Goal: Task Accomplishment & Management: Use online tool/utility

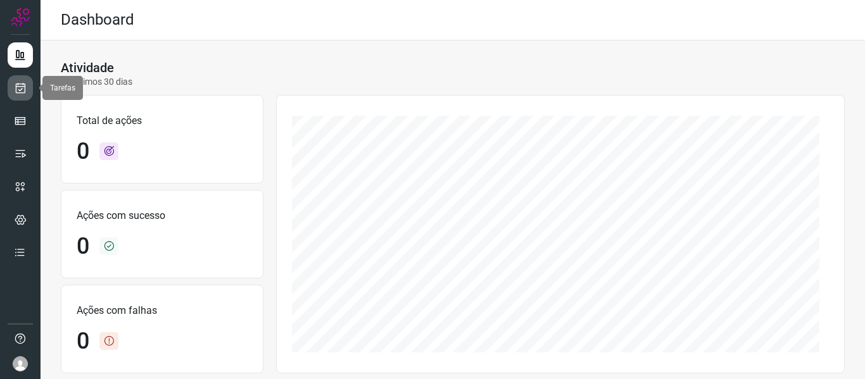
click at [20, 87] on icon at bounding box center [20, 88] width 13 height 13
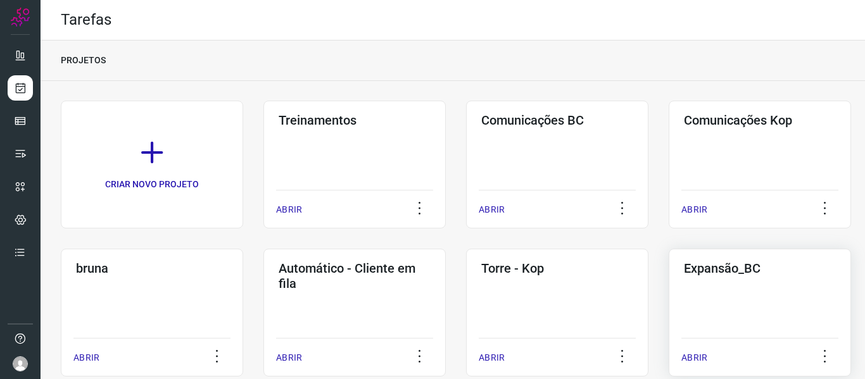
click at [725, 296] on div "Expansão_BC ABRIR" at bounding box center [760, 313] width 182 height 128
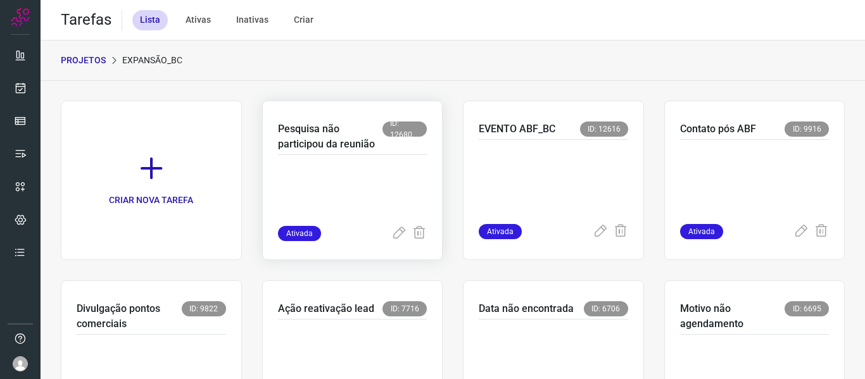
click at [309, 181] on p at bounding box center [352, 194] width 149 height 63
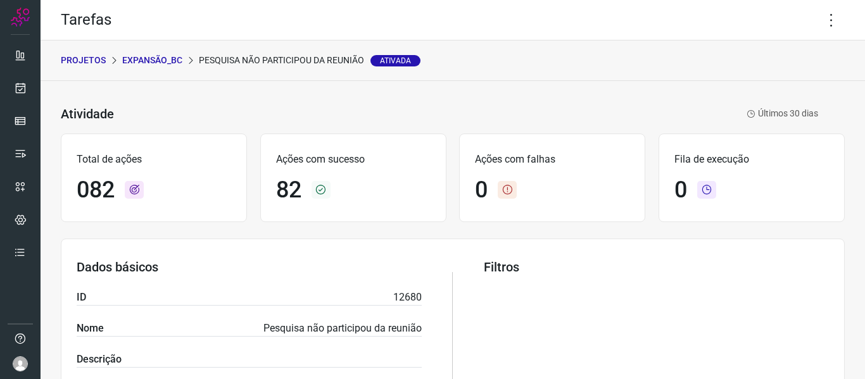
drag, startPoint x: 91, startPoint y: 63, endPoint x: 372, endPoint y: 78, distance: 280.9
click at [372, 78] on div "PROJETOS Expansão_BC Pesquisa não participou da reunião Ativada" at bounding box center [453, 61] width 824 height 41
copy div "PROJETOS Expansão_BC Pesquisa não participou da reunião"
click at [78, 58] on p "PROJETOS" at bounding box center [83, 60] width 45 height 13
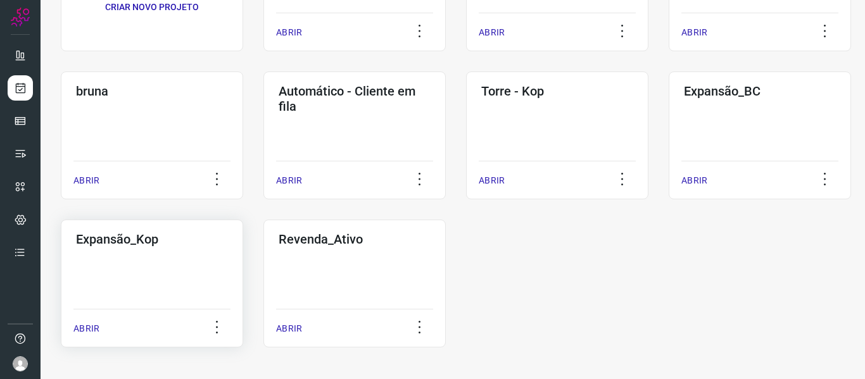
click at [163, 260] on div "Expansão_Kop ABRIR" at bounding box center [152, 284] width 182 height 128
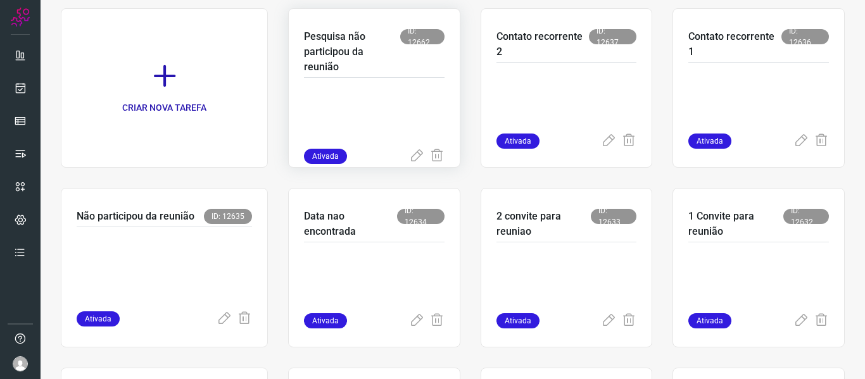
click at [374, 102] on p at bounding box center [374, 116] width 141 height 63
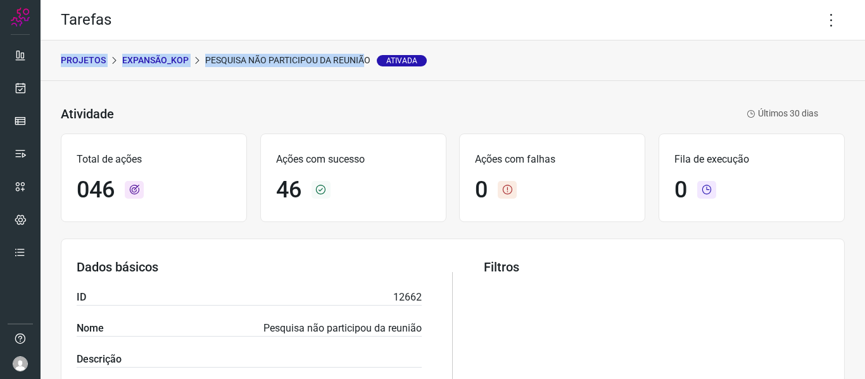
drag, startPoint x: 367, startPoint y: 61, endPoint x: 141, endPoint y: 28, distance: 228.5
click at [141, 28] on div "Tarefas PROJETOS Expansão_Kop Pesquisa não participou da reunião Ativada Ativid…" at bounding box center [453, 189] width 824 height 379
click at [81, 74] on div "PROJETOS Expansão_Kop Pesquisa não participou da reunião Ativada" at bounding box center [453, 61] width 824 height 41
click at [68, 75] on div "PROJETOS Expansão_Kop Pesquisa não participou da reunião Ativada" at bounding box center [453, 61] width 824 height 41
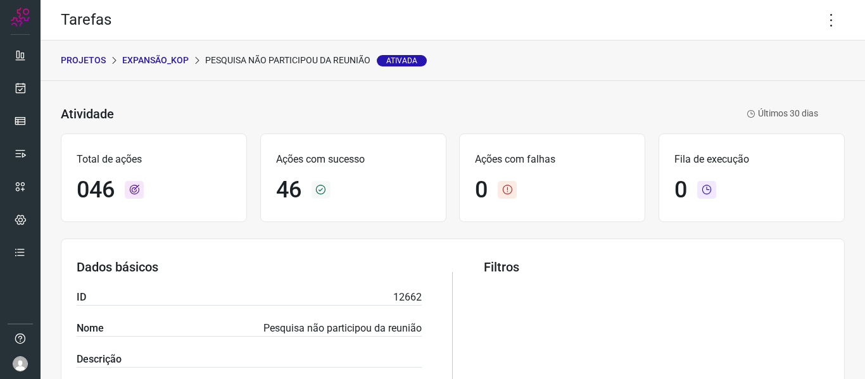
drag, startPoint x: 70, startPoint y: 56, endPoint x: 373, endPoint y: 67, distance: 303.4
click at [373, 67] on div "PROJETOS Expansão_Kop Pesquisa não participou da reunião Ativada" at bounding box center [453, 61] width 824 height 41
copy div "PROJETOS Expansão_Kop Pesquisa não participou da reunião"
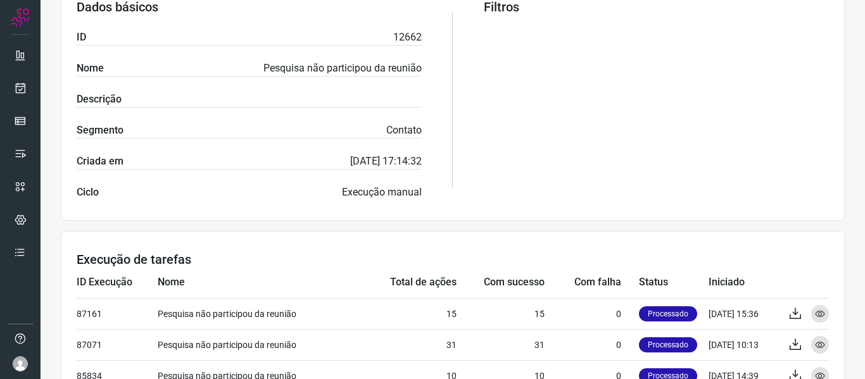
scroll to position [411, 0]
